Goal: Participate in discussion

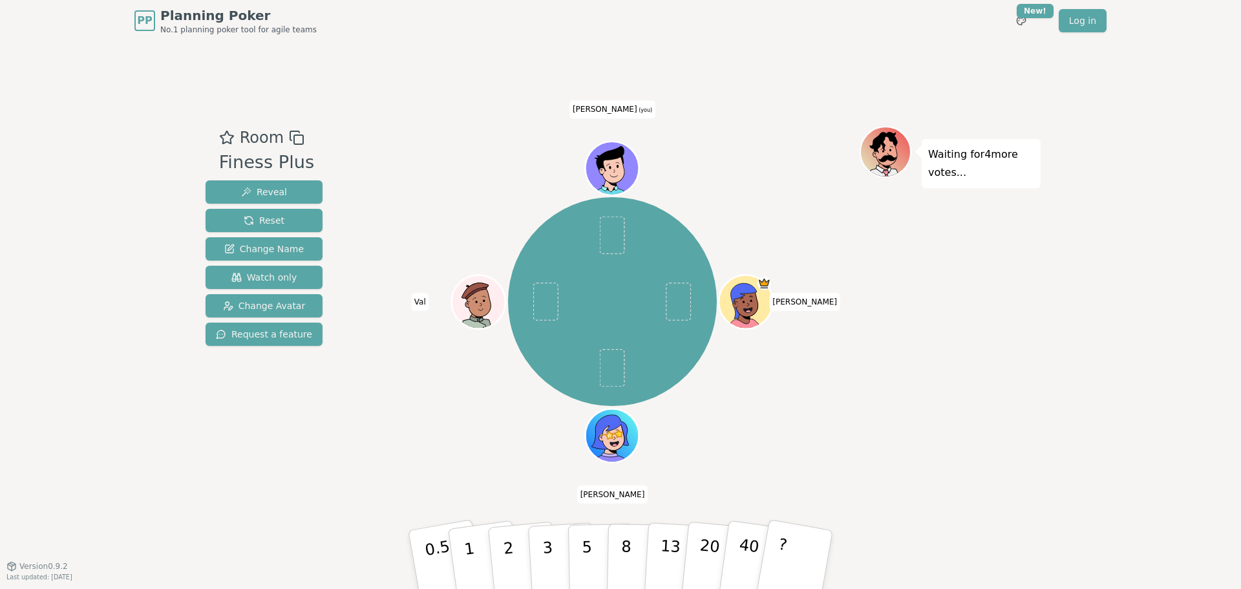
click at [698, 110] on div "Room Finess Plus Reveal Reset Change Name Watch only Change Avatar Request a fe…" at bounding box center [620, 303] width 840 height 524
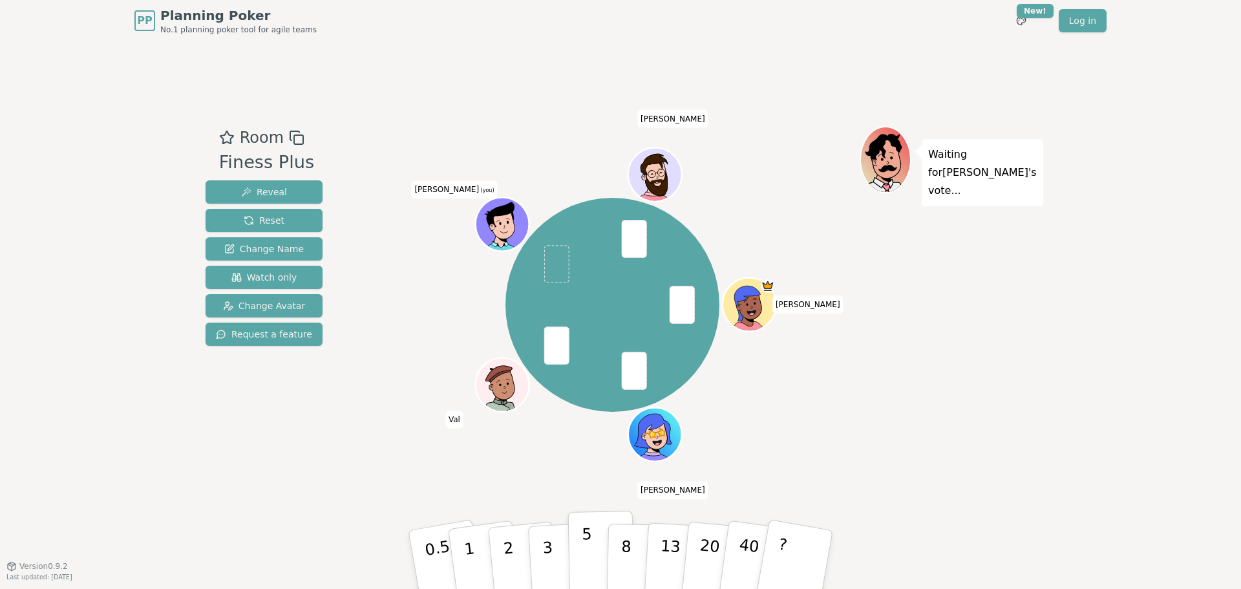
click at [591, 564] on button "5" at bounding box center [601, 559] width 67 height 98
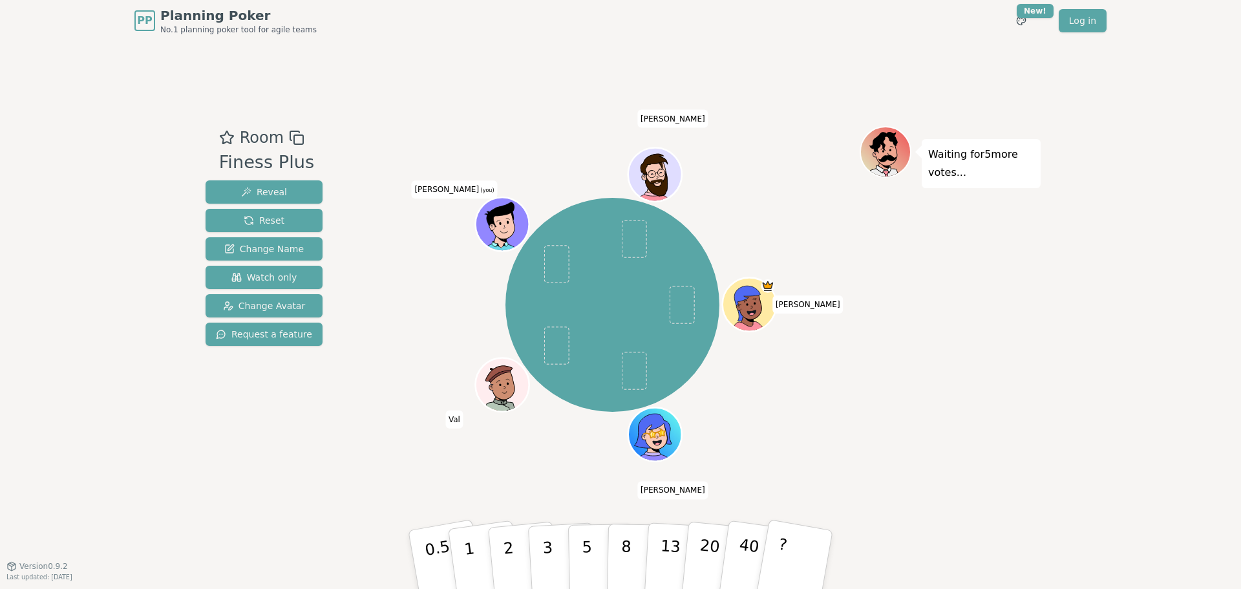
click at [812, 350] on div "[PERSON_NAME] [PERSON_NAME] [PERSON_NAME] (you) [PERSON_NAME]" at bounding box center [612, 304] width 494 height 311
click at [791, 351] on div "[PERSON_NAME] [PERSON_NAME] [PERSON_NAME] (you) [PERSON_NAME]" at bounding box center [612, 304] width 494 height 311
click at [582, 536] on p "5" at bounding box center [587, 560] width 11 height 70
click at [542, 499] on div "Room Finess Plus Reveal Reset Change Name Watch only Change Avatar Request a fe…" at bounding box center [620, 303] width 840 height 524
click at [547, 533] on p "3" at bounding box center [548, 560] width 14 height 70
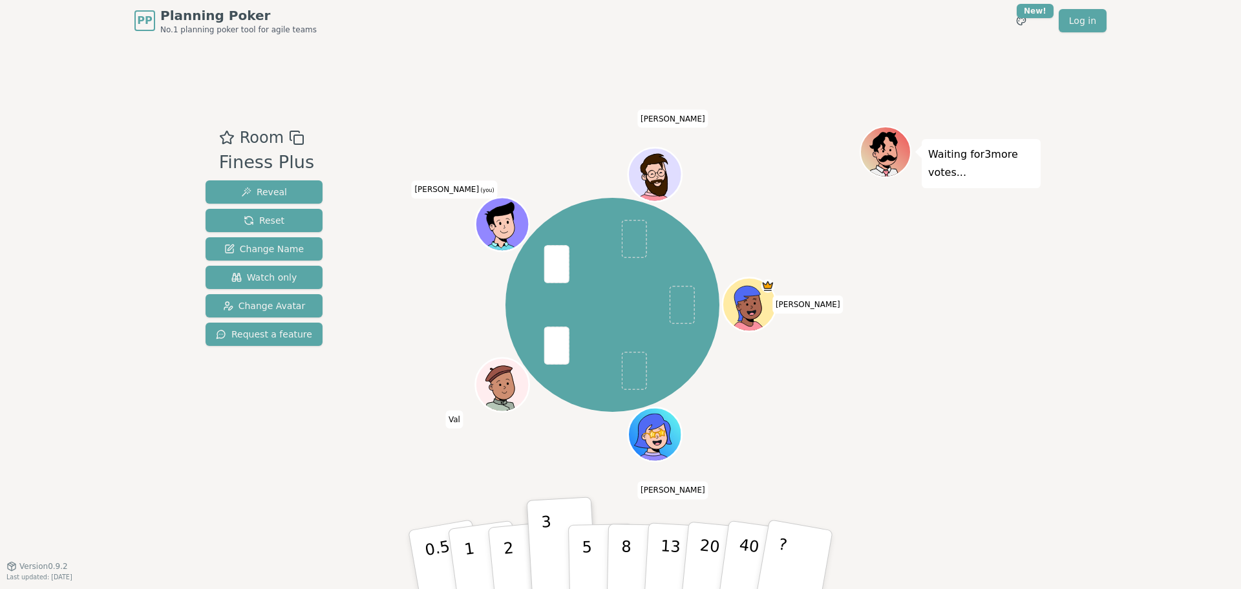
click at [867, 540] on div "Room Finess Plus Reveal Reset Change Name Watch only Change Avatar Request a fe…" at bounding box center [620, 303] width 840 height 524
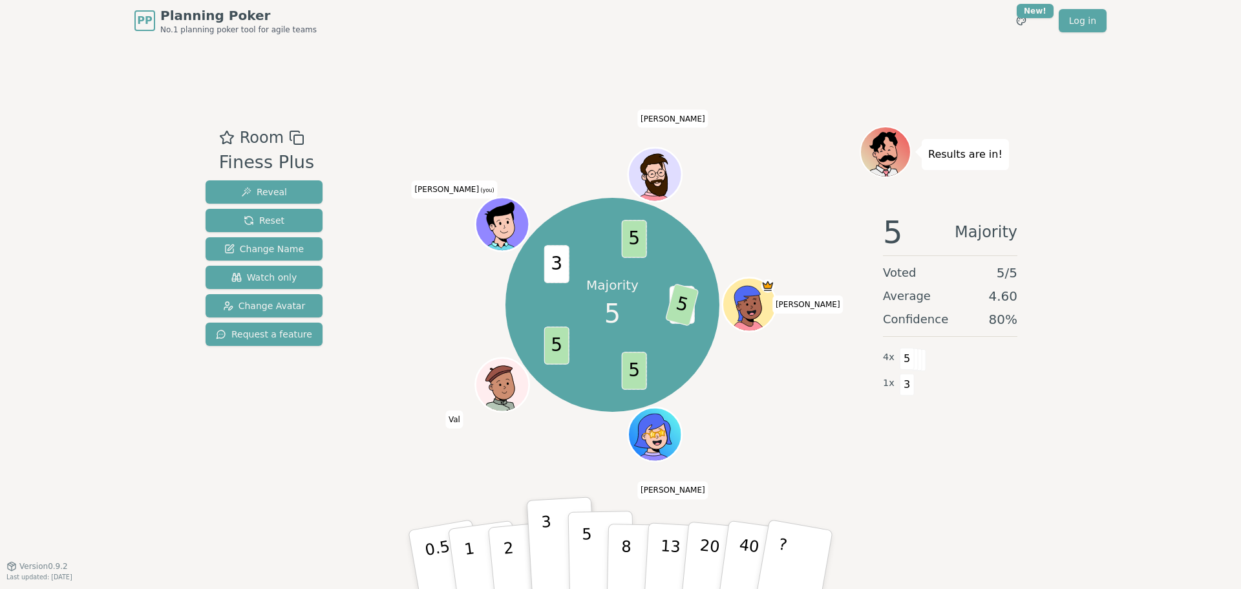
click at [582, 538] on p "5" at bounding box center [587, 560] width 11 height 70
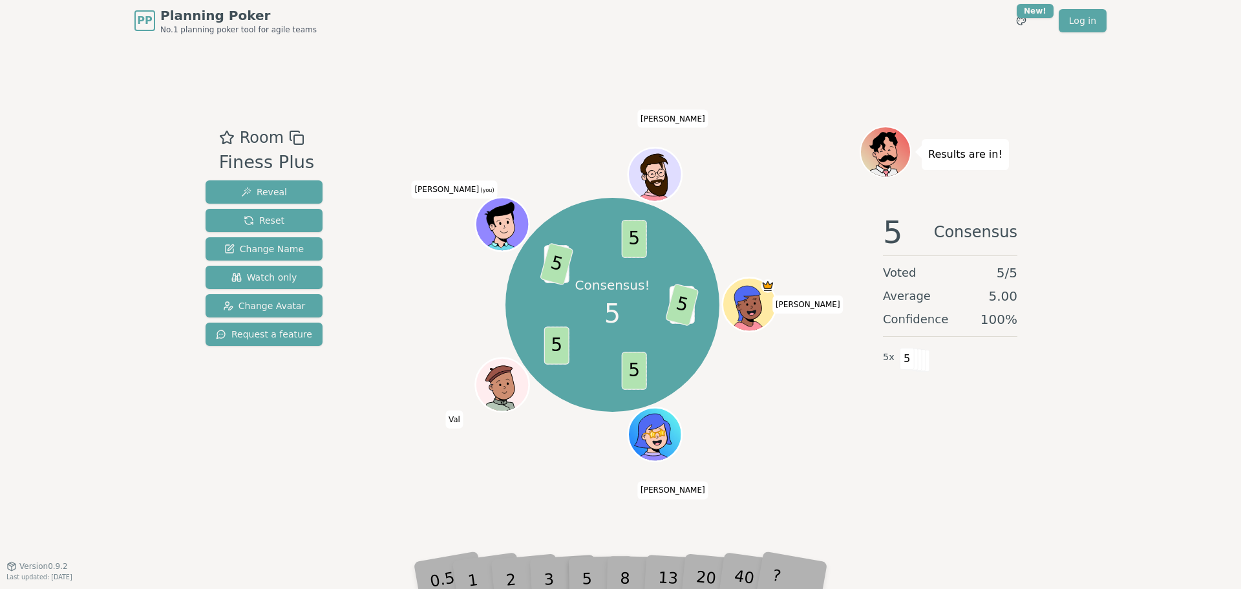
click at [539, 468] on div "Consensus! 5 3 5 5 5 3 5 5 [PERSON_NAME] [PERSON_NAME] [PERSON_NAME] (you) [PER…" at bounding box center [612, 303] width 494 height 355
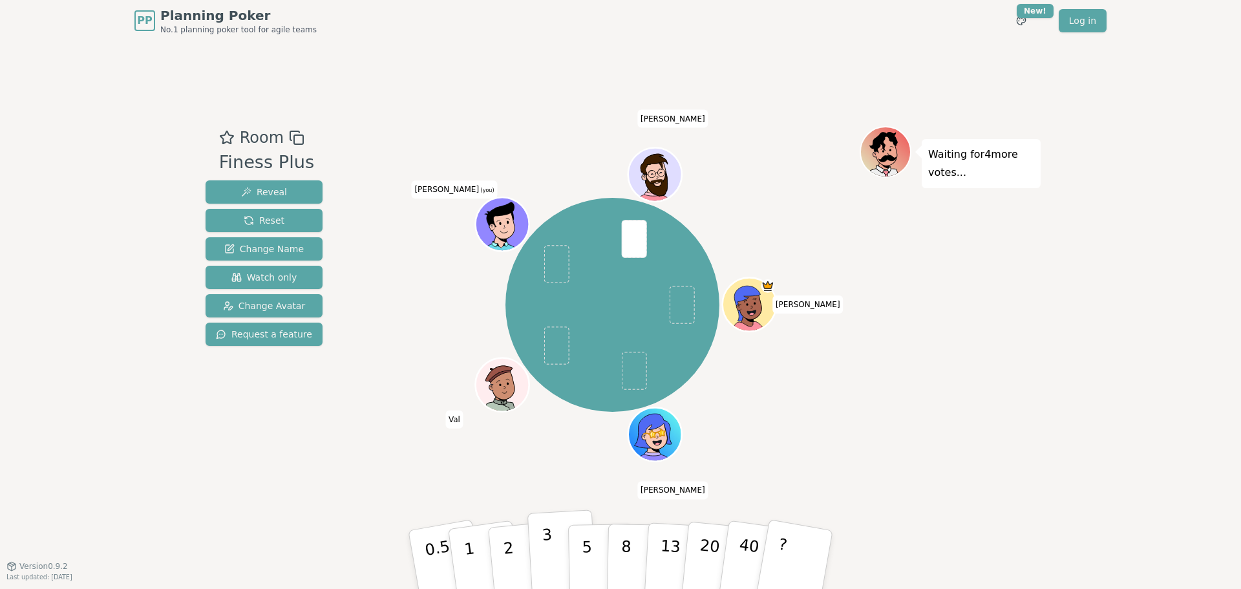
click at [543, 534] on p "3" at bounding box center [548, 560] width 14 height 70
click at [545, 492] on div "Room Finess Plus Reveal Reset Change Name Watch only Change Avatar Request a fe…" at bounding box center [620, 303] width 840 height 524
click at [547, 474] on div "[PERSON_NAME] [PERSON_NAME] [PERSON_NAME] (you) [PERSON_NAME]" at bounding box center [612, 303] width 494 height 355
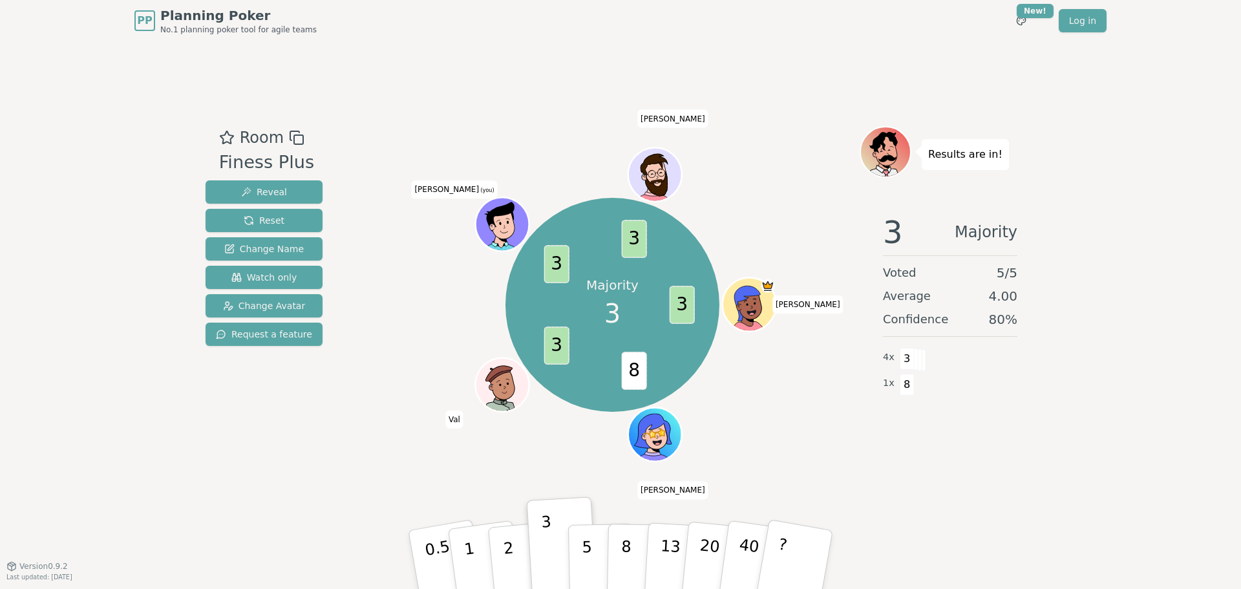
click at [818, 151] on div "Majority 3 3 8 3 3 3 [PERSON_NAME] [PERSON_NAME] [PERSON_NAME] (you) [PERSON_NA…" at bounding box center [612, 304] width 494 height 311
click at [746, 61] on div "Room Finess Plus Reveal Reset Change Name Watch only Change Avatar Request a fe…" at bounding box center [620, 303] width 840 height 524
click at [437, 362] on div "Majority 3 3 8 5 3 3 3 [PERSON_NAME] [PERSON_NAME] [PERSON_NAME] (you) [PERSON_…" at bounding box center [612, 304] width 494 height 311
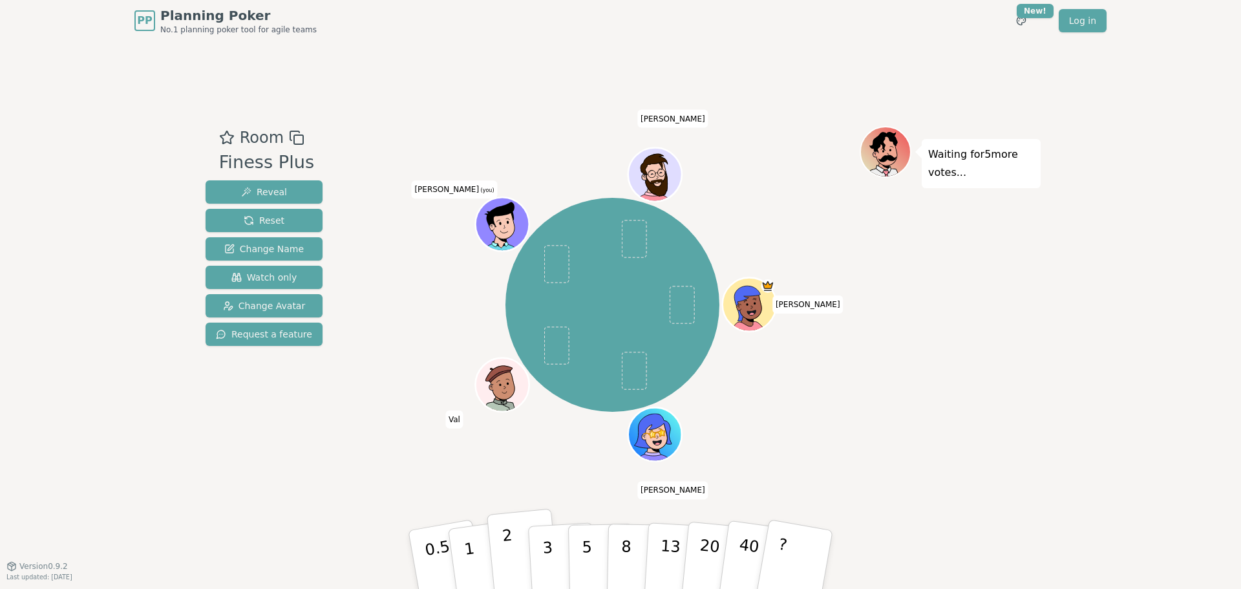
click at [519, 530] on button "2" at bounding box center [524, 560] width 74 height 103
click at [392, 394] on div "[PERSON_NAME] [PERSON_NAME] [PERSON_NAME] (you) [PERSON_NAME]" at bounding box center [612, 304] width 494 height 311
click at [597, 555] on button "5" at bounding box center [601, 559] width 67 height 98
click at [581, 465] on div "[PERSON_NAME] [PERSON_NAME] [PERSON_NAME] (you) [PERSON_NAME]" at bounding box center [612, 303] width 494 height 355
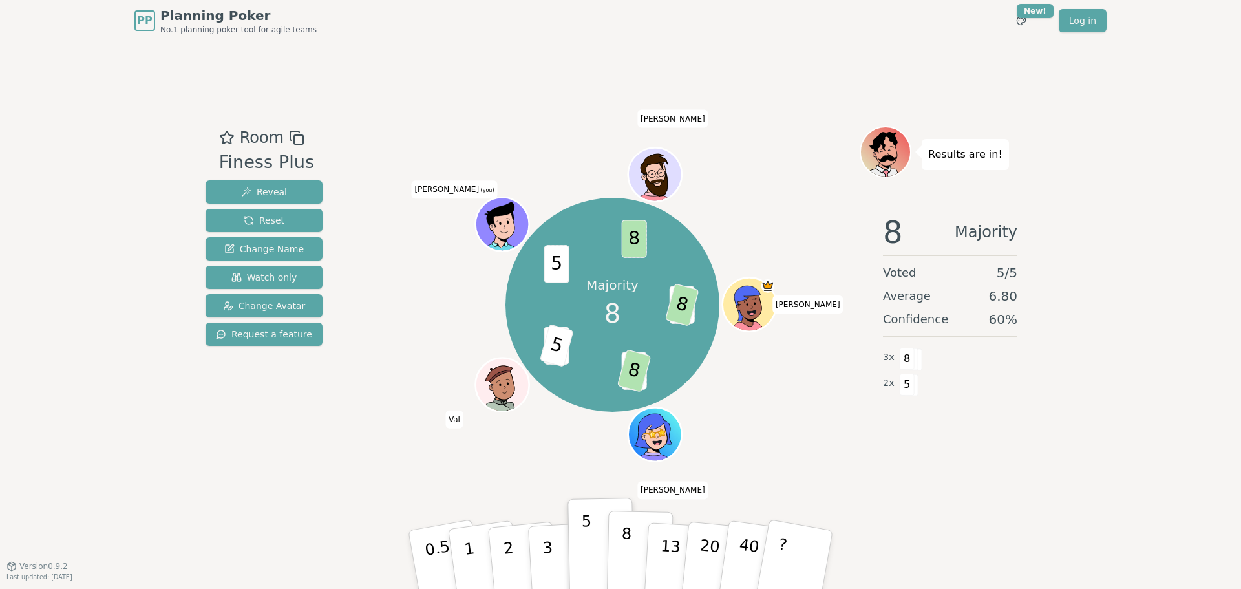
click at [618, 537] on button "8" at bounding box center [640, 559] width 67 height 98
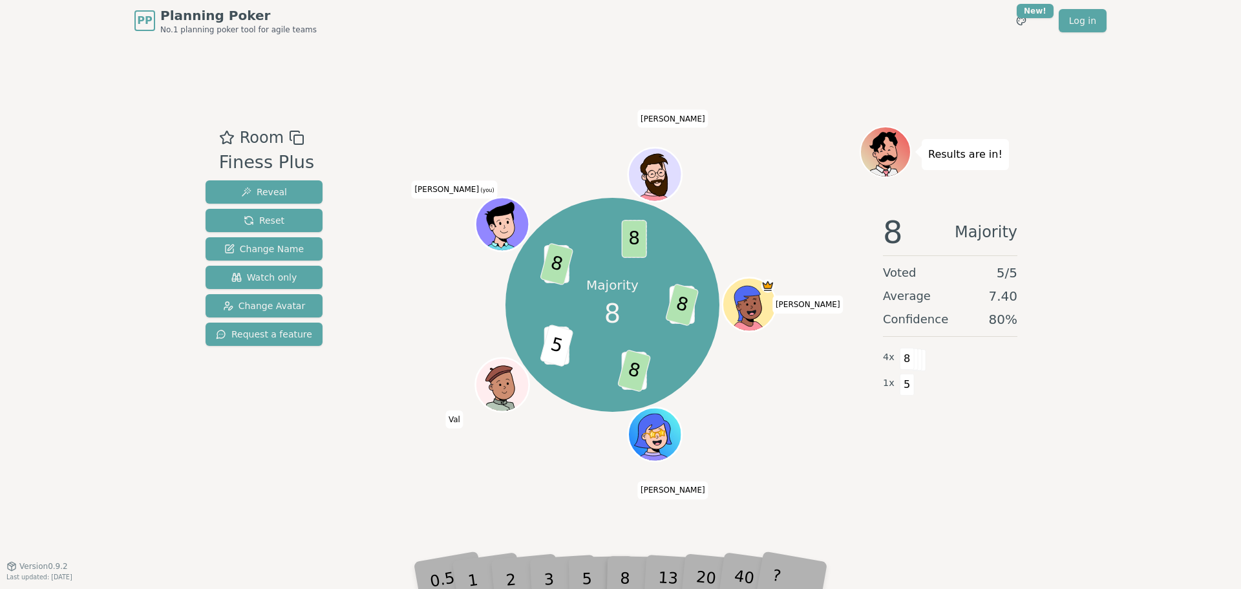
click at [281, 385] on div "Room Finess Plus Reveal Reset Change Name Watch only Change Avatar Request a fe…" at bounding box center [263, 303] width 127 height 355
